Goal: Check status: Check status

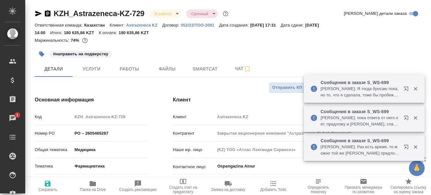
select select "RU"
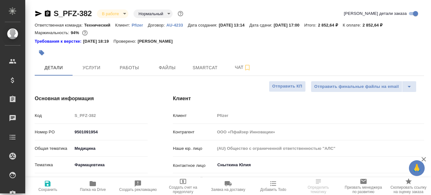
select select "RU"
drag, startPoint x: 285, startPoint y: 45, endPoint x: 93, endPoint y: 187, distance: 238.3
click at [93, 187] on icon "button" at bounding box center [93, 184] width 8 height 8
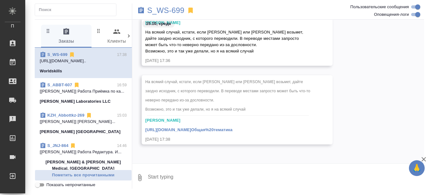
scroll to position [10001, 0]
